Goal: Transaction & Acquisition: Subscribe to service/newsletter

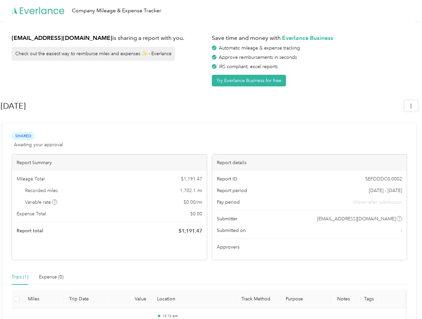
click at [212, 160] on div "Report details" at bounding box center [309, 163] width 195 height 16
click at [211, 11] on div "Company Mileage & Expense Tracker" at bounding box center [209, 10] width 419 height 21
click at [250, 80] on button "Try Everlance Business for free" at bounding box center [249, 81] width 74 height 12
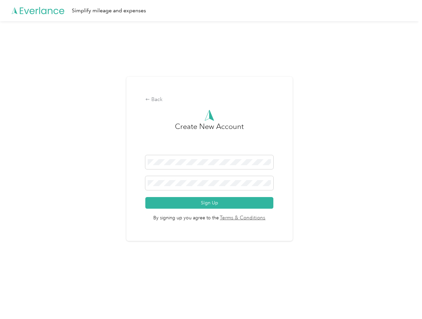
click at [414, 106] on div "Back Create New Account Sign Up By signing up you agree to the Terms & Conditio…" at bounding box center [209, 161] width 419 height 281
click at [55, 202] on div "Back Create New Account Sign Up By signing up you agree to the Terms & Conditio…" at bounding box center [209, 161] width 419 height 281
click at [262, 219] on link "Terms & Conditions" at bounding box center [242, 219] width 47 height 8
click at [20, 277] on div "Back Create New Account Sign Up By signing up you agree to the Terms & Conditio…" at bounding box center [209, 161] width 419 height 281
click at [51, 277] on div "Back Create New Account Sign Up By signing up you agree to the Terms & Conditio…" at bounding box center [209, 161] width 419 height 281
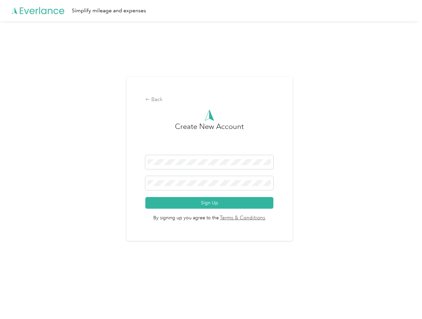
click at [17, 299] on div "Back Create New Account Sign Up By signing up you agree to the Terms & Conditio…" at bounding box center [209, 161] width 419 height 281
